Goal: Task Accomplishment & Management: Manage account settings

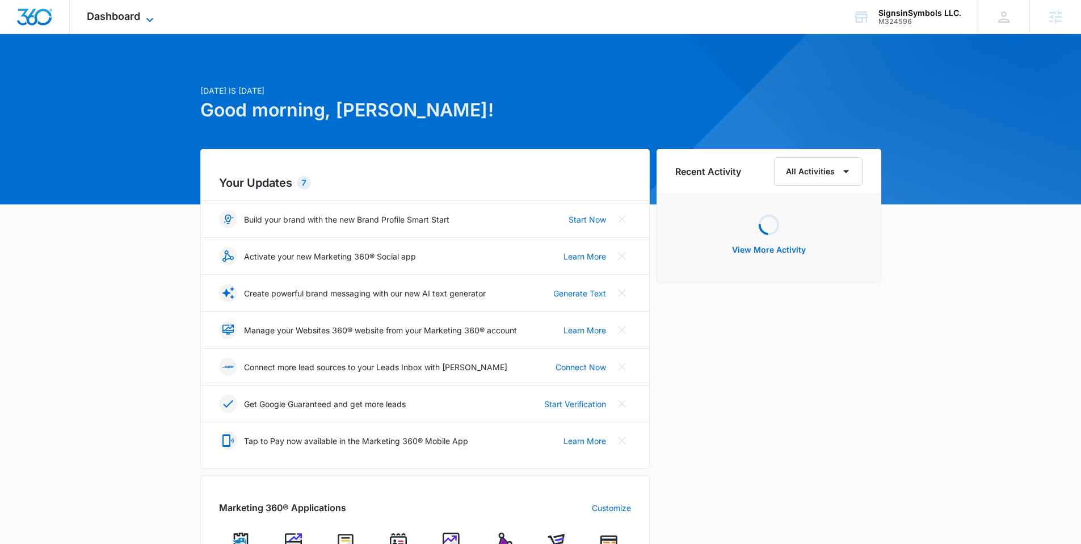
click at [115, 15] on span "Dashboard" at bounding box center [113, 16] width 53 height 12
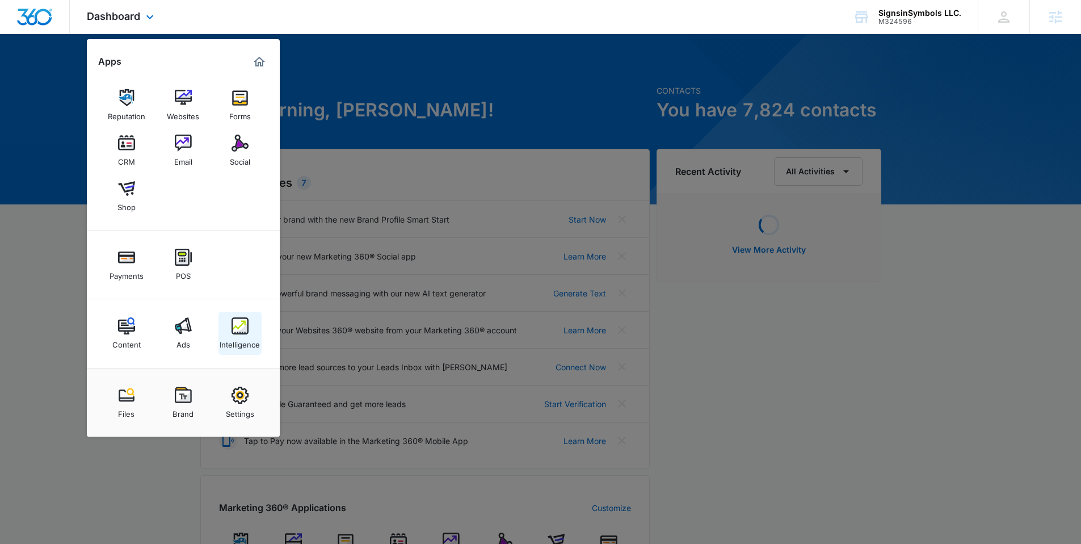
click at [249, 333] on link "Intelligence" at bounding box center [240, 333] width 43 height 43
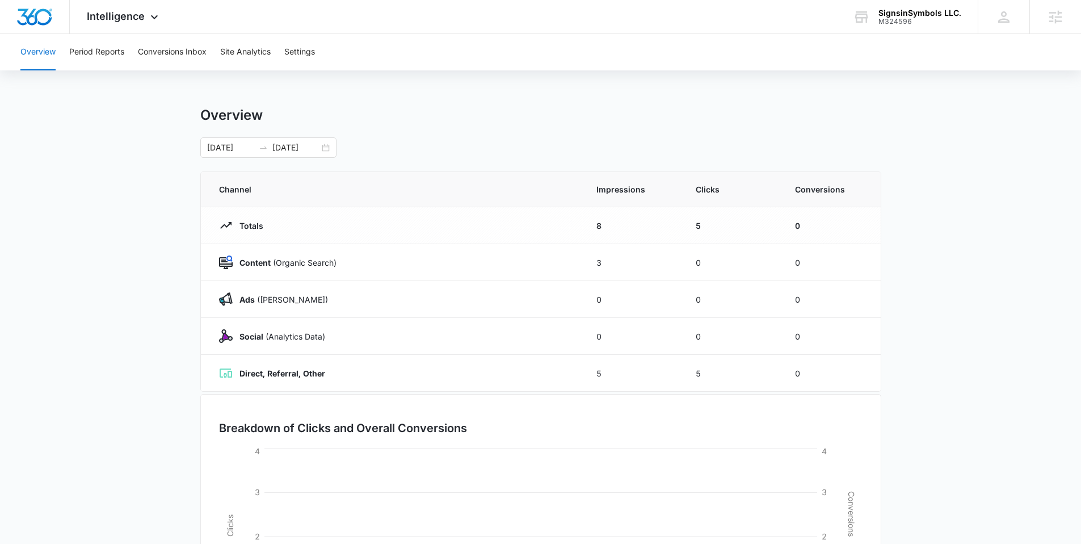
click at [321, 58] on div "Overview Period Reports Conversions Inbox Site Analytics Settings" at bounding box center [541, 52] width 1054 height 36
click at [308, 53] on button "Settings" at bounding box center [299, 52] width 31 height 36
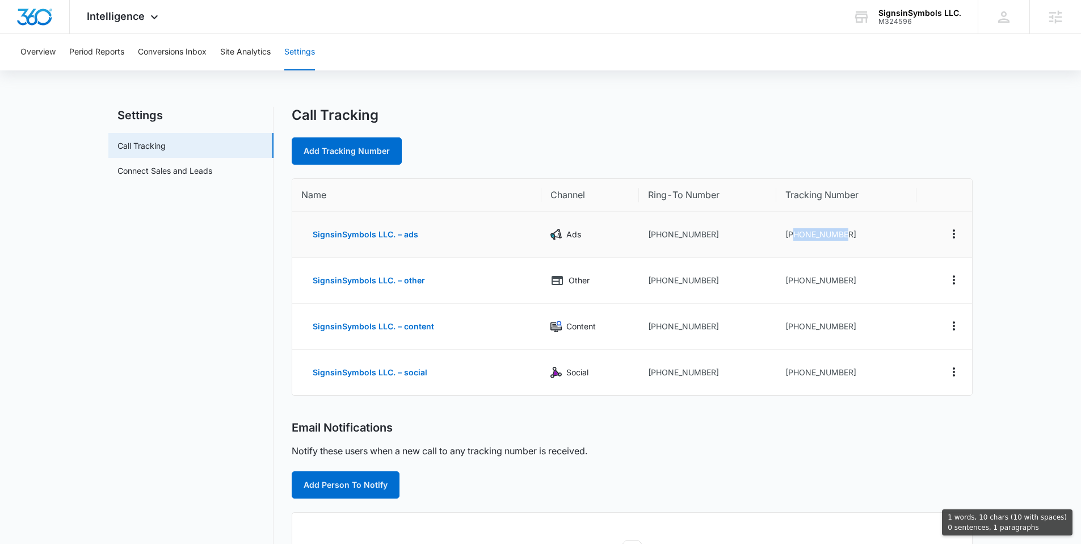
drag, startPoint x: 850, startPoint y: 234, endPoint x: 794, endPoint y: 236, distance: 56.2
click at [794, 236] on td "+13142798617" at bounding box center [846, 235] width 140 height 46
copy td "3142798617"
